Goal: Transaction & Acquisition: Book appointment/travel/reservation

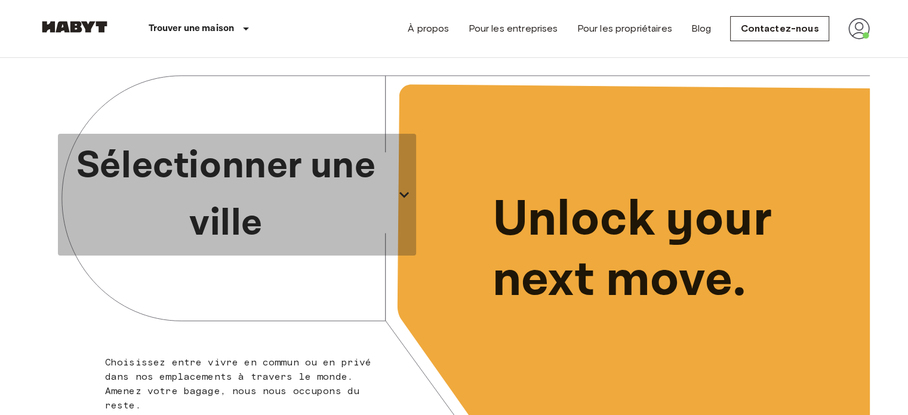
click at [222, 196] on p "Sélectionner une ville" at bounding box center [226, 194] width 327 height 115
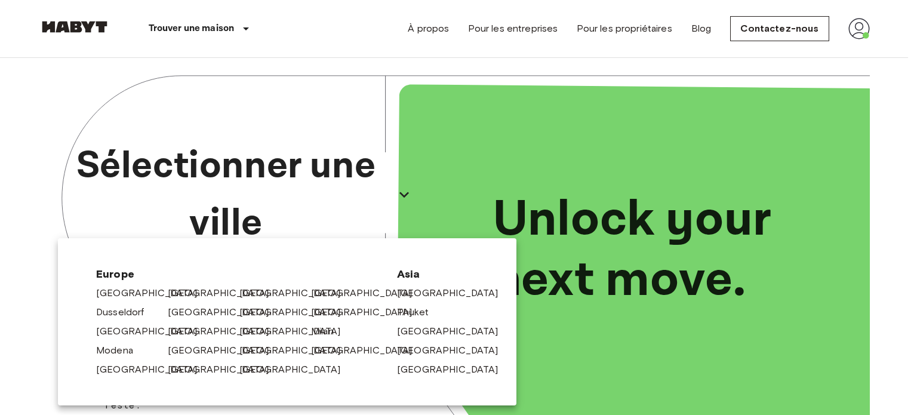
click at [433, 56] on div at bounding box center [458, 207] width 917 height 415
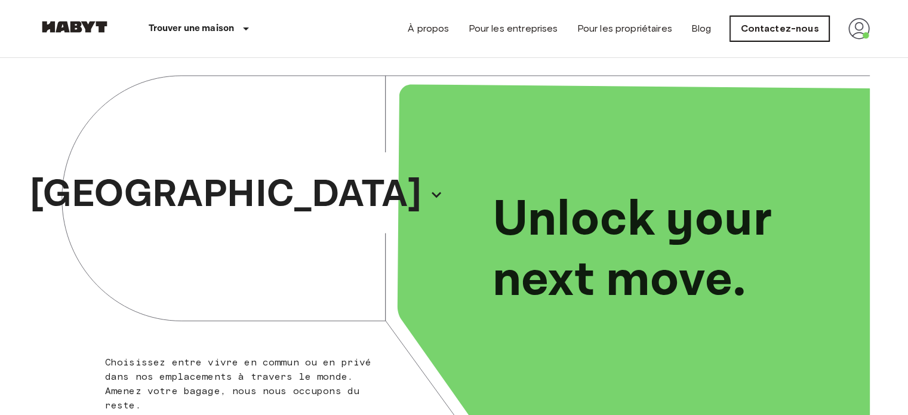
click at [764, 33] on link "Contactez-nous" at bounding box center [779, 28] width 99 height 25
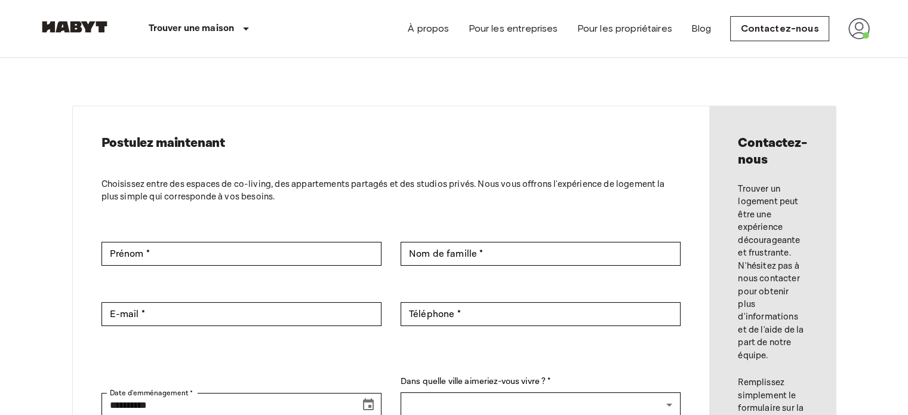
click at [863, 29] on img at bounding box center [859, 28] width 21 height 21
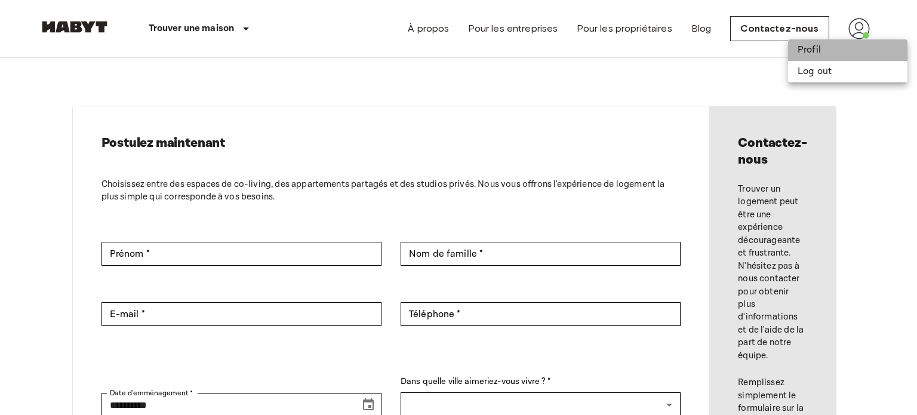
click at [810, 45] on li "Profil" at bounding box center [847, 49] width 119 height 21
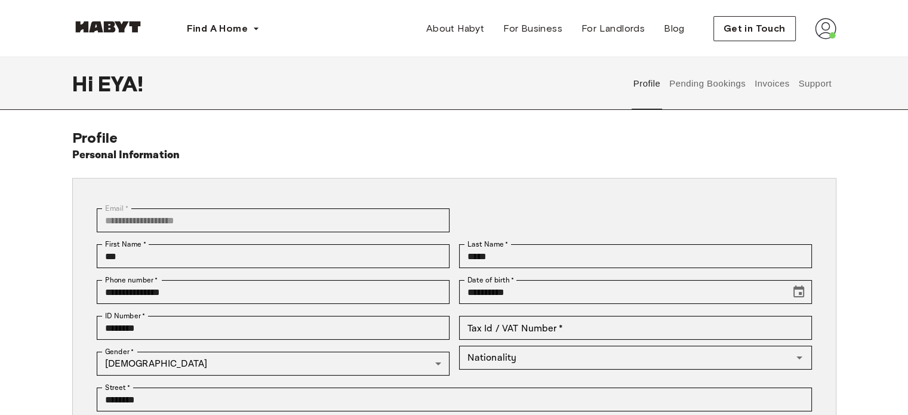
click at [728, 78] on button "Pending Bookings" at bounding box center [707, 83] width 79 height 53
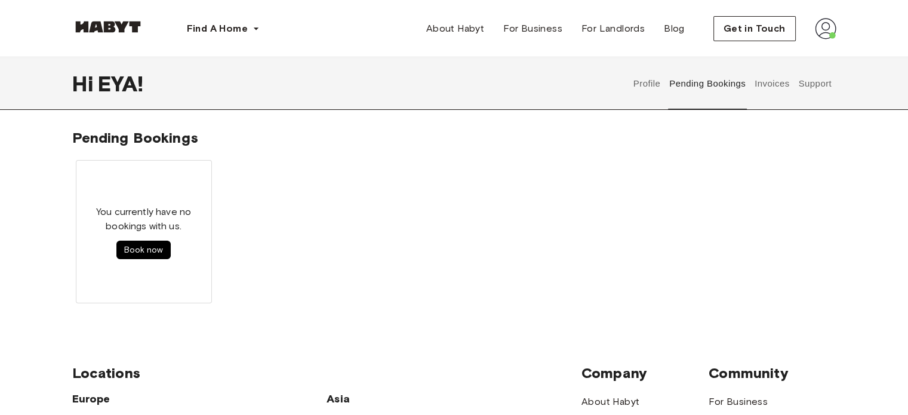
scroll to position [2, 0]
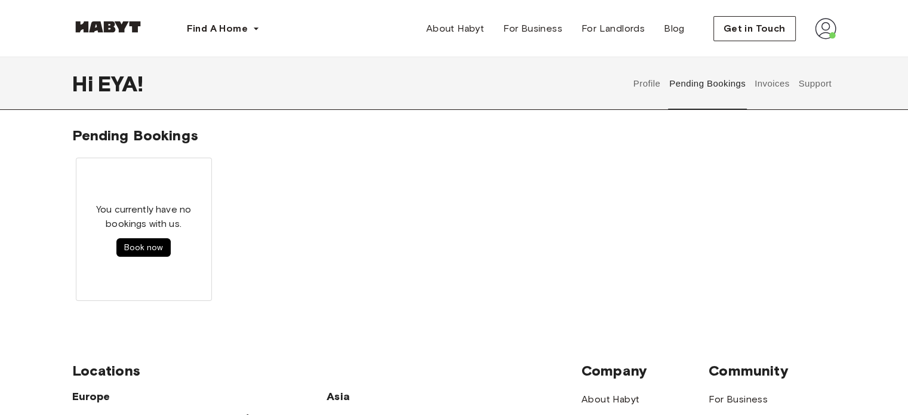
click at [636, 88] on button "Profile" at bounding box center [647, 83] width 30 height 53
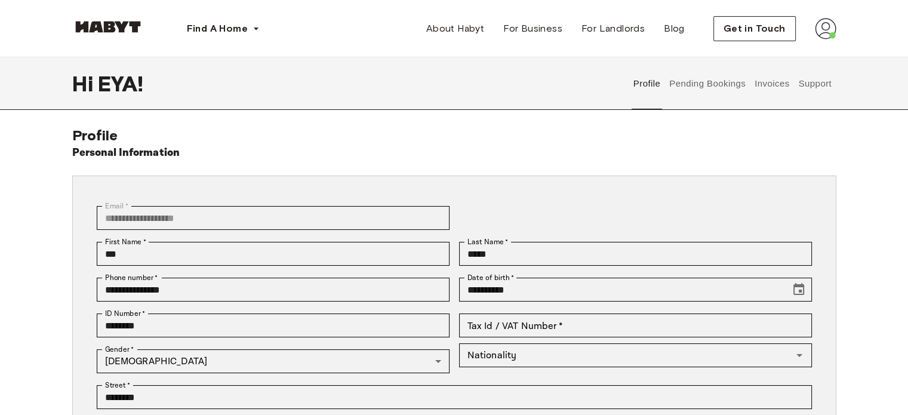
click at [768, 72] on button "Invoices" at bounding box center [772, 83] width 38 height 53
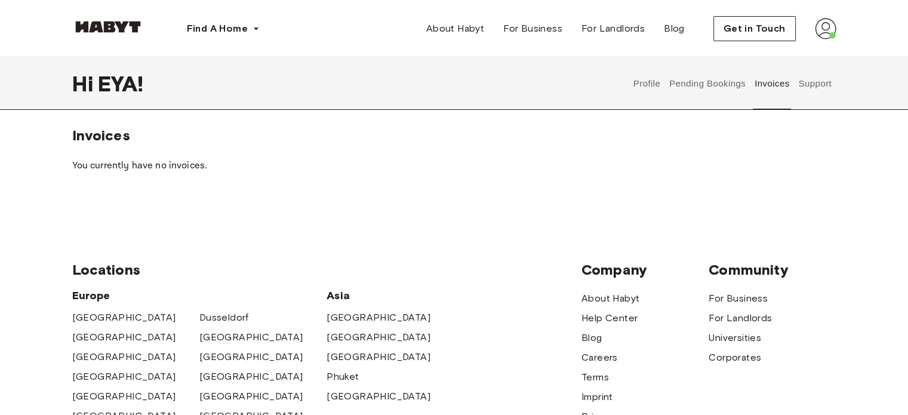
click at [813, 76] on button "Support" at bounding box center [815, 83] width 36 height 53
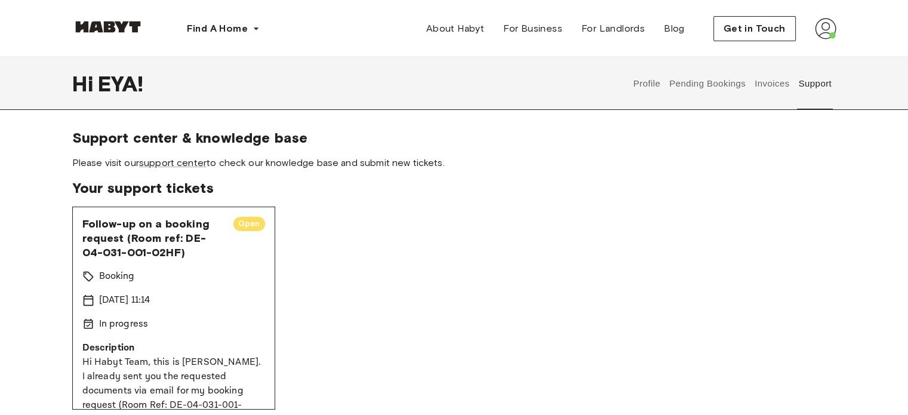
click at [708, 85] on button "Pending Bookings" at bounding box center [707, 83] width 79 height 53
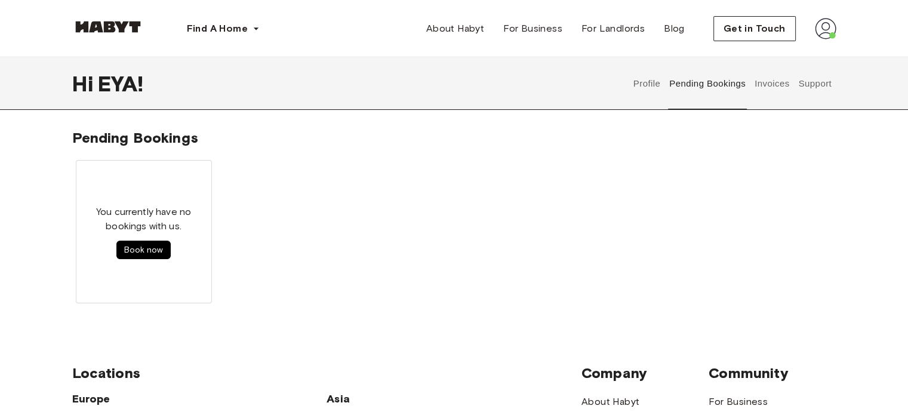
click at [647, 81] on button "Profile" at bounding box center [647, 83] width 30 height 53
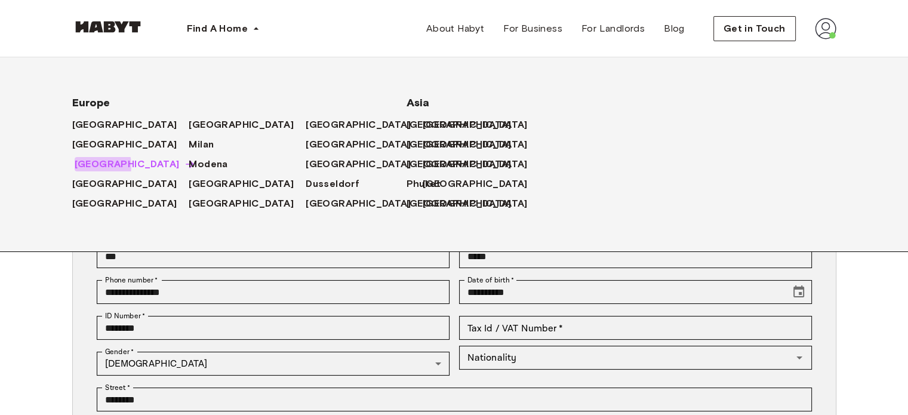
click at [84, 167] on span "[GEOGRAPHIC_DATA]" at bounding box center [127, 164] width 105 height 14
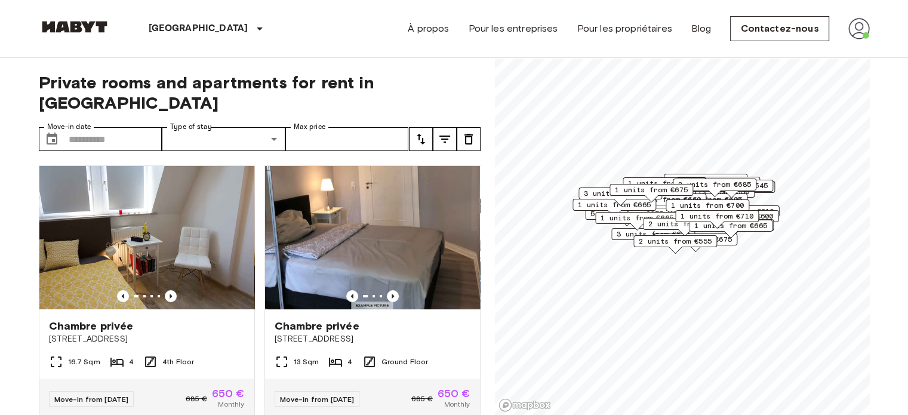
click at [853, 22] on img at bounding box center [859, 28] width 21 height 21
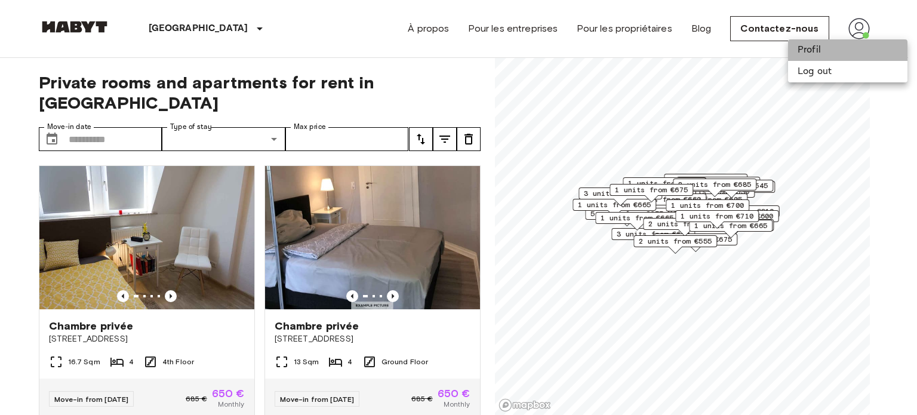
click at [819, 45] on li "Profil" at bounding box center [847, 49] width 119 height 21
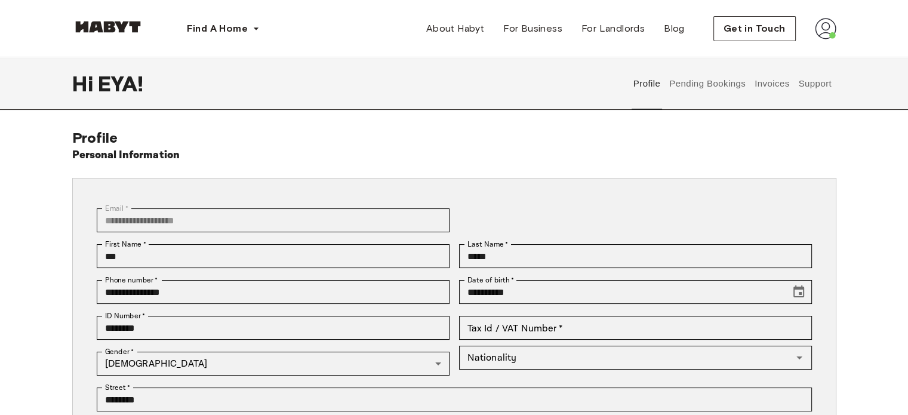
click at [709, 82] on button "Pending Bookings" at bounding box center [707, 83] width 79 height 53
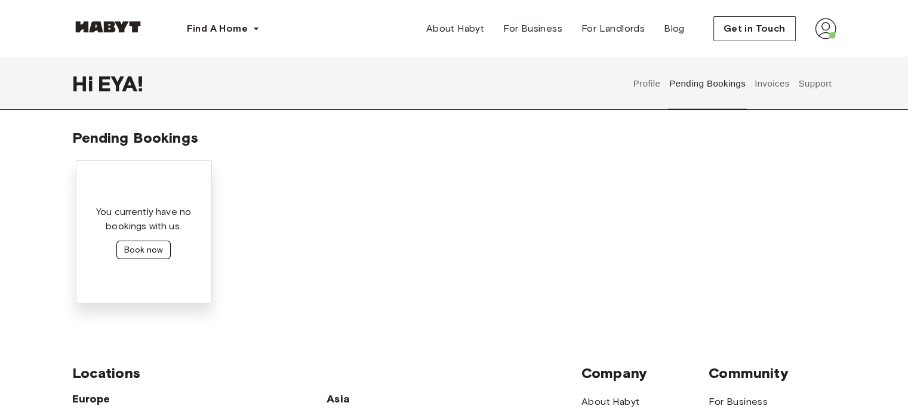
click at [160, 250] on button "Book now" at bounding box center [143, 250] width 54 height 19
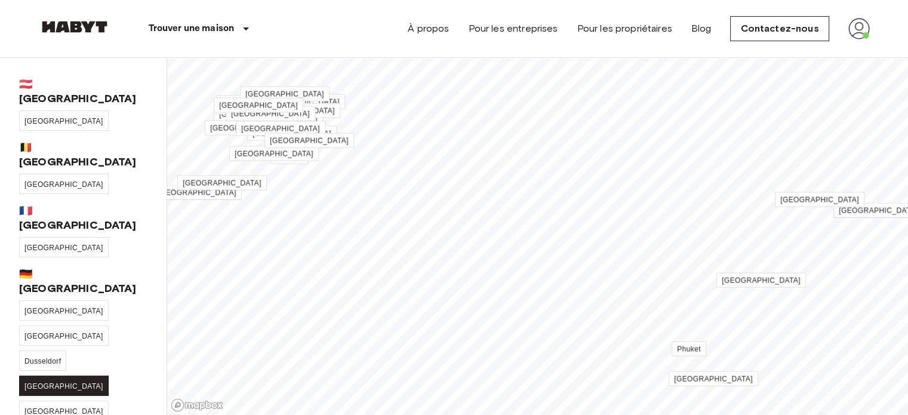
click at [96, 382] on span "[GEOGRAPHIC_DATA]" at bounding box center [63, 386] width 79 height 8
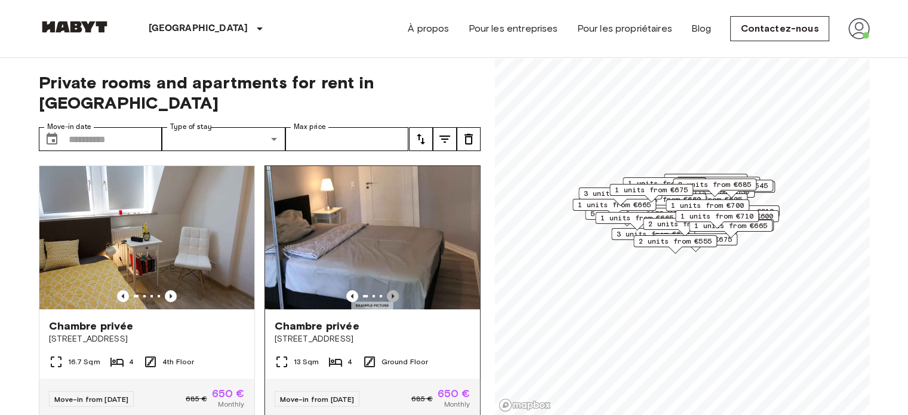
click at [387, 290] on icon "Previous image" at bounding box center [393, 296] width 12 height 12
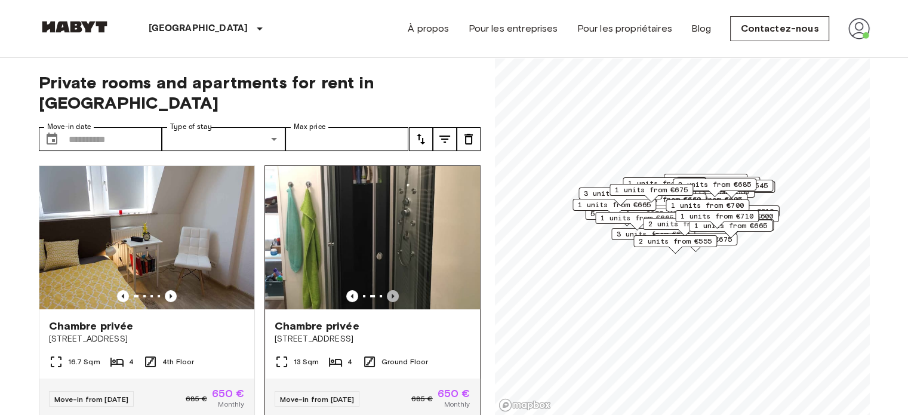
click at [387, 290] on icon "Previous image" at bounding box center [393, 296] width 12 height 12
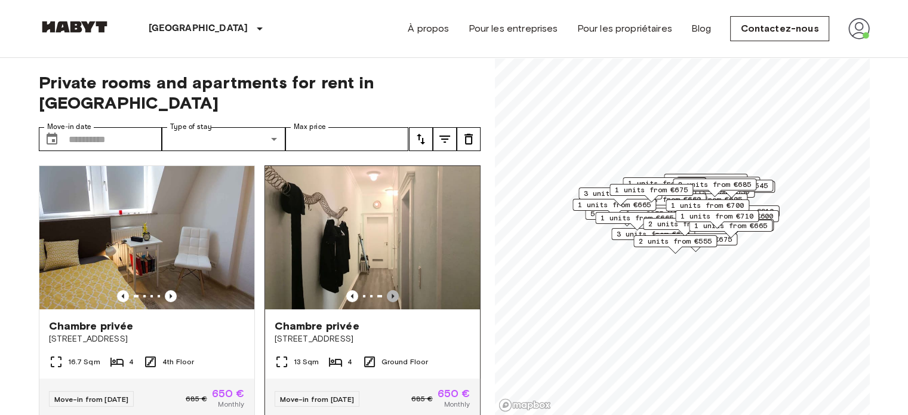
click at [387, 290] on icon "Previous image" at bounding box center [393, 296] width 12 height 12
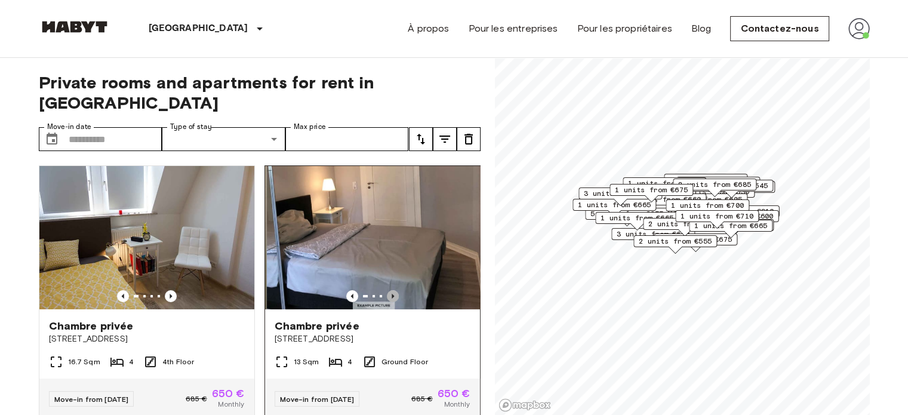
click at [387, 290] on icon "Previous image" at bounding box center [393, 296] width 12 height 12
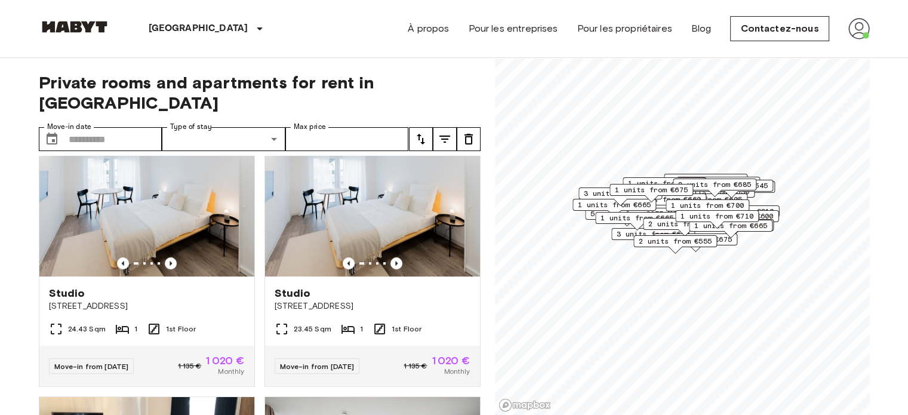
scroll to position [561, 0]
click at [849, 29] on img at bounding box center [859, 28] width 21 height 21
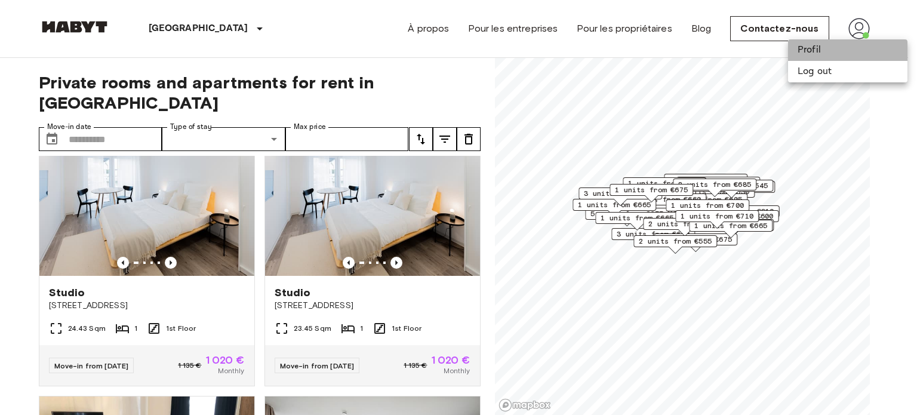
click at [834, 54] on li "Profil" at bounding box center [847, 49] width 119 height 21
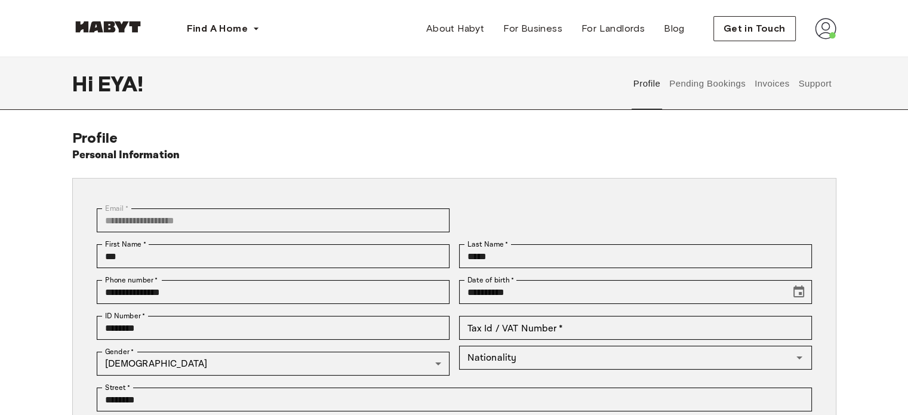
click at [699, 87] on button "Pending Bookings" at bounding box center [707, 83] width 79 height 53
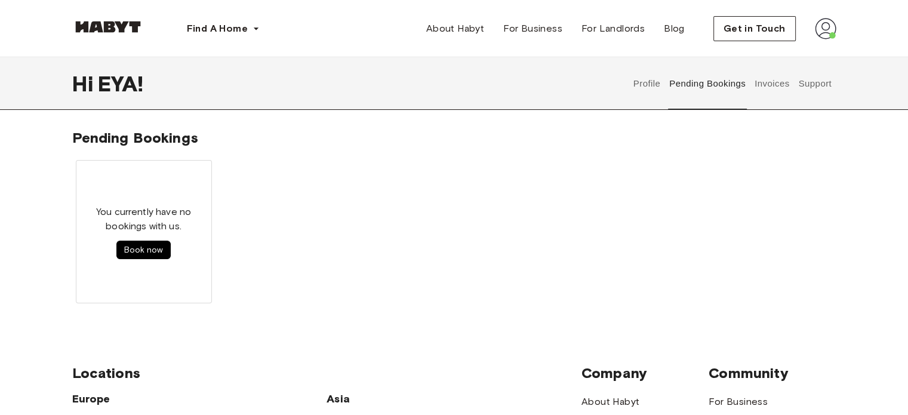
click at [766, 79] on button "Invoices" at bounding box center [772, 83] width 38 height 53
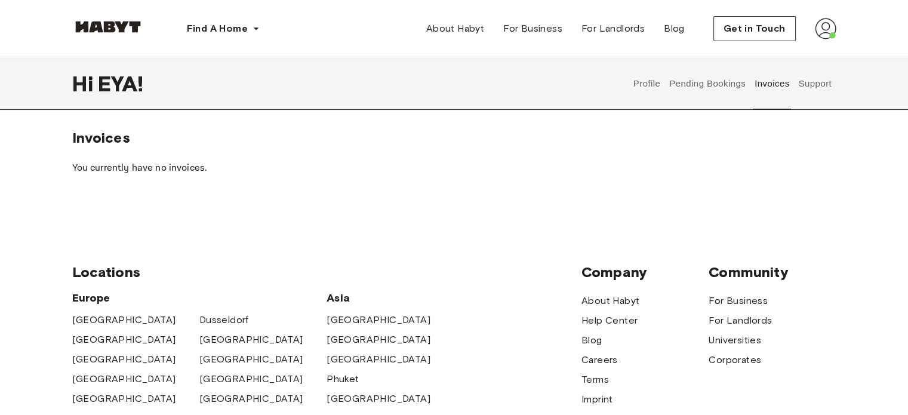
click at [816, 78] on button "Support" at bounding box center [815, 83] width 36 height 53
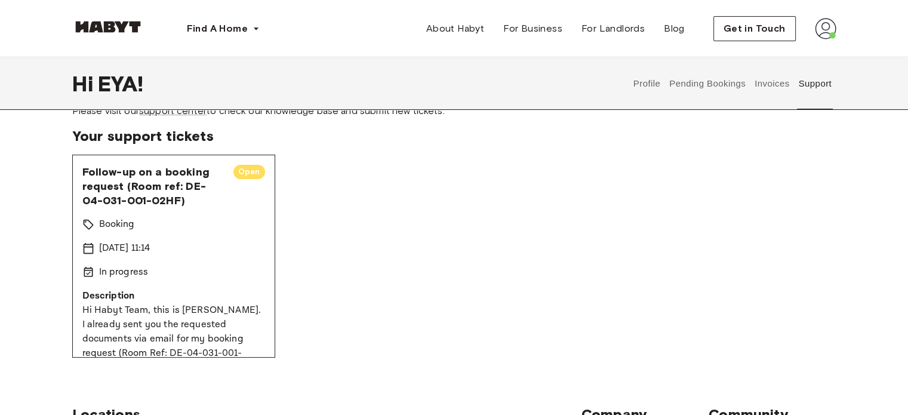
click at [709, 79] on button "Pending Bookings" at bounding box center [707, 83] width 79 height 53
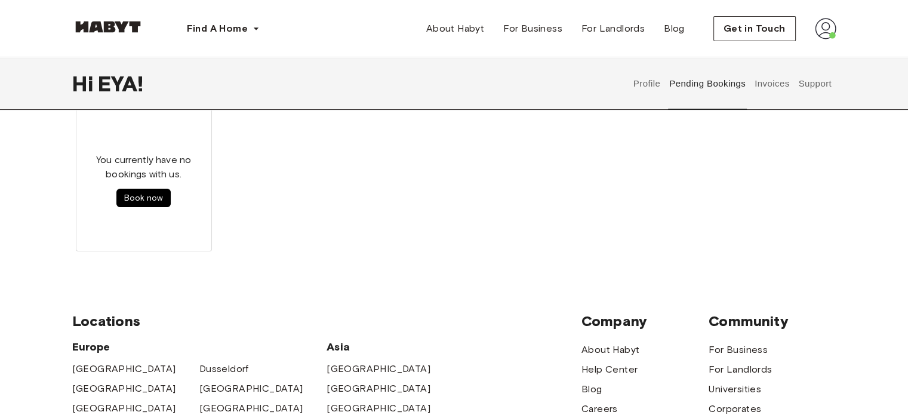
click at [709, 79] on button "Pending Bookings" at bounding box center [707, 83] width 79 height 53
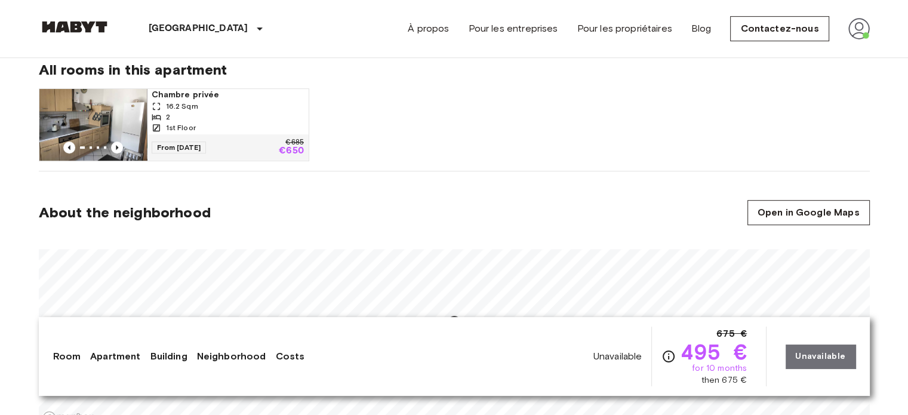
scroll to position [616, 0]
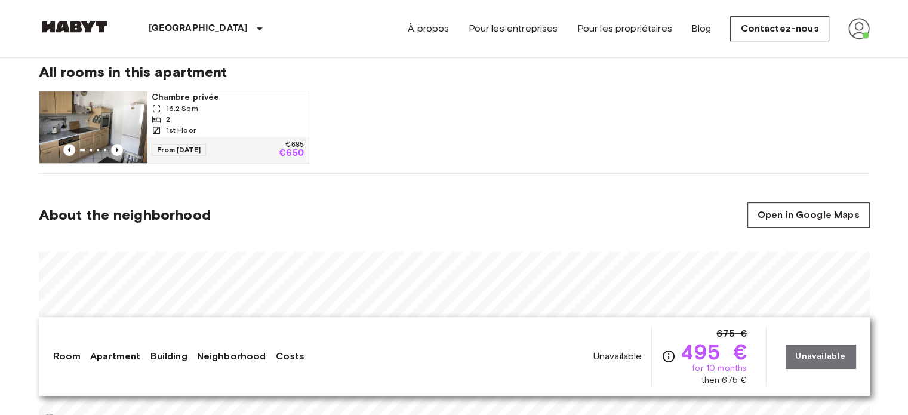
click at [185, 106] on span "16.2 Sqm" at bounding box center [182, 108] width 32 height 11
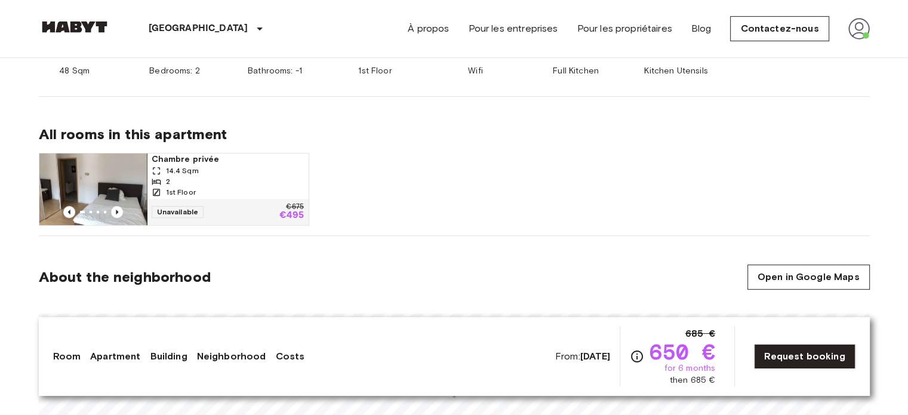
scroll to position [554, 0]
